Goal: Find specific page/section: Find specific page/section

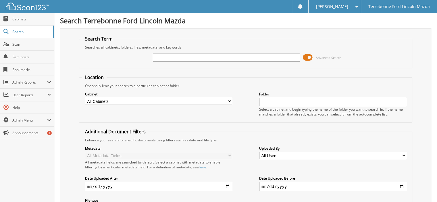
drag, startPoint x: 0, startPoint y: 0, endPoint x: 232, endPoint y: 57, distance: 239.3
click at [232, 57] on input "text" at bounding box center [226, 57] width 147 height 9
type input "150872"
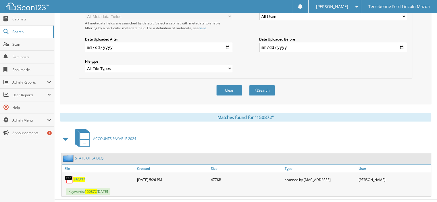
scroll to position [145, 0]
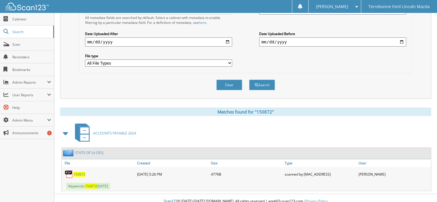
click at [78, 172] on span "150872" at bounding box center [79, 174] width 12 height 5
